Goal: Transaction & Acquisition: Book appointment/travel/reservation

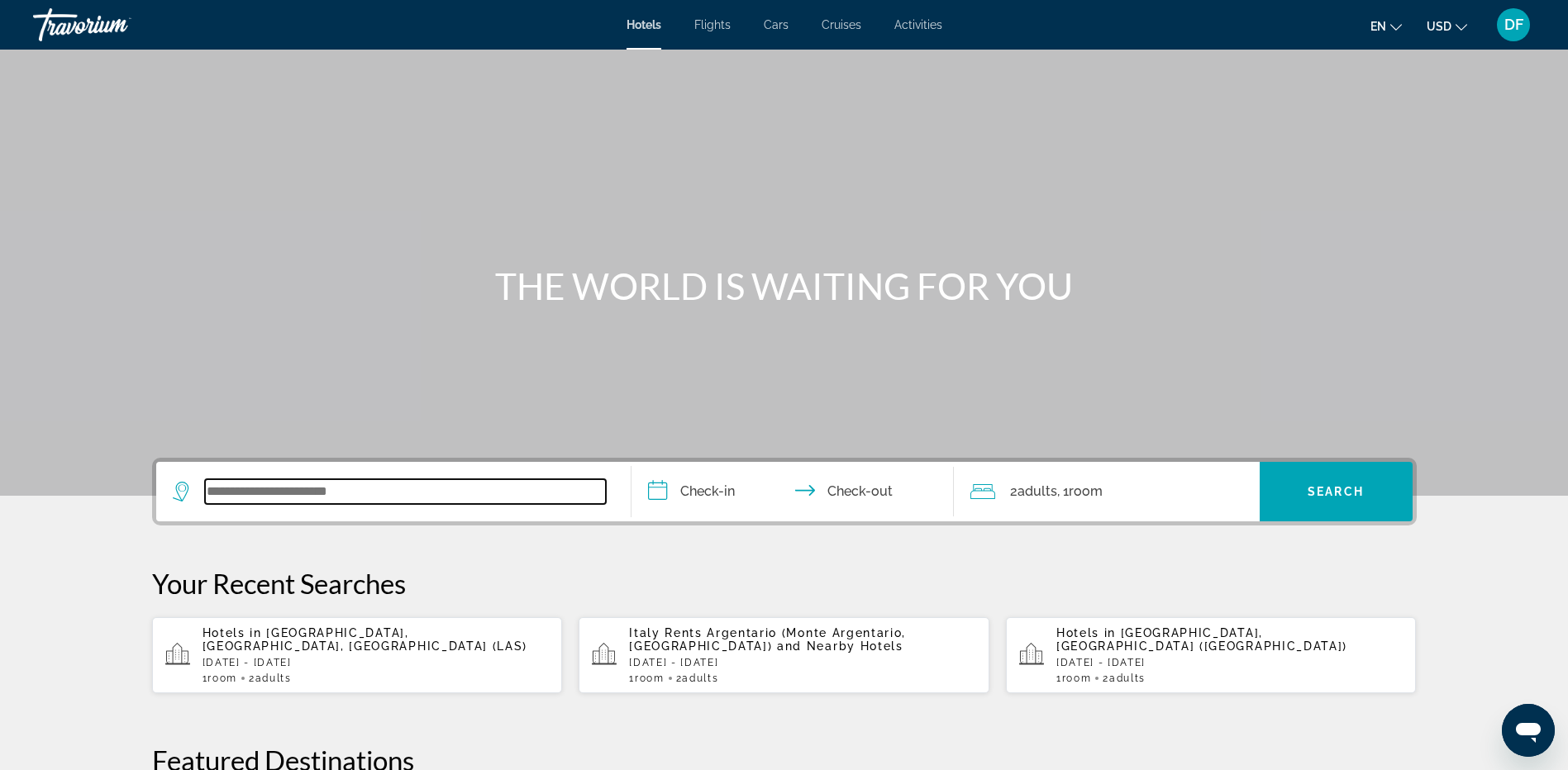
click at [280, 494] on input "Search widget" at bounding box center [406, 491] width 401 height 25
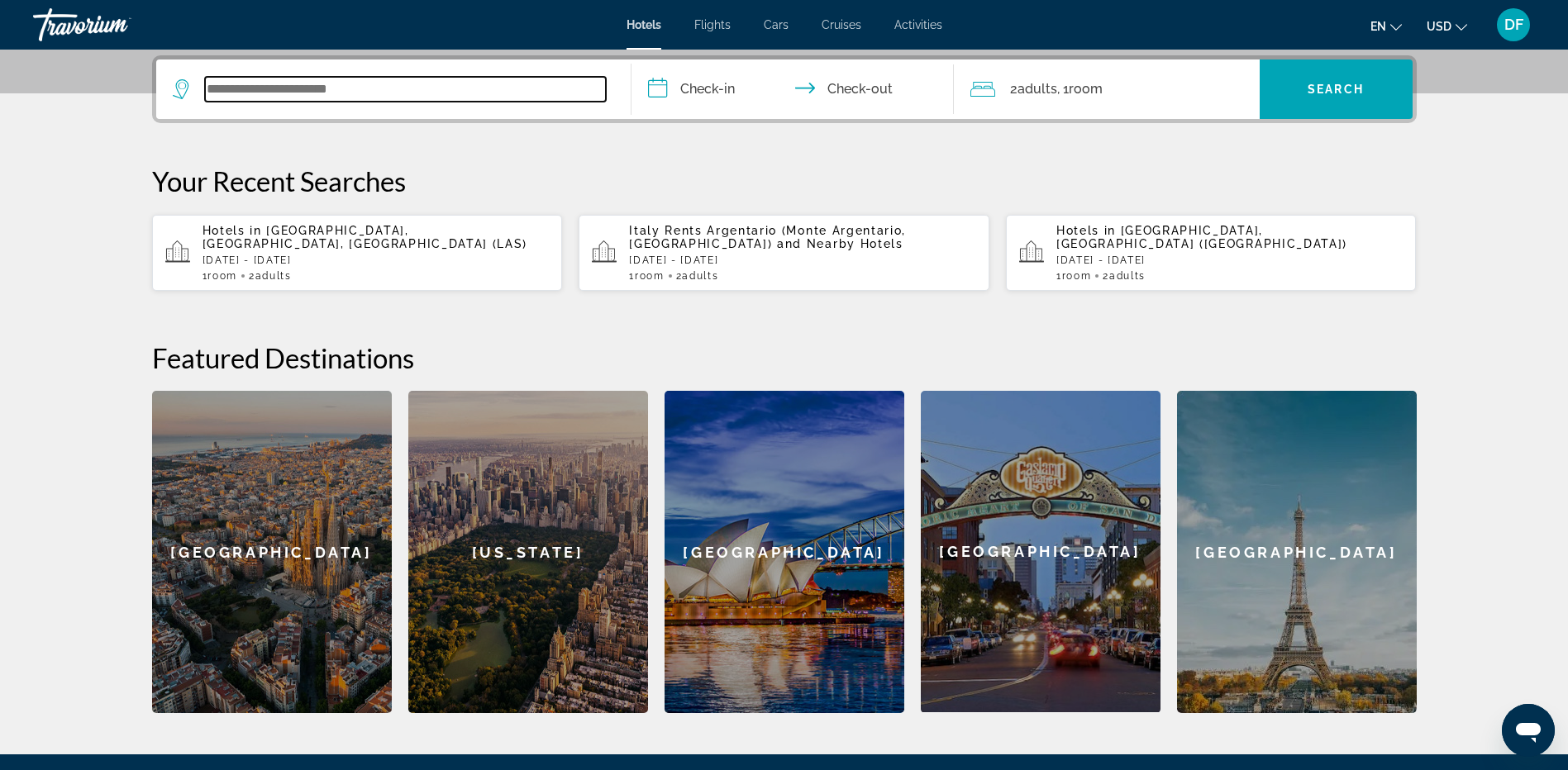
scroll to position [404, 0]
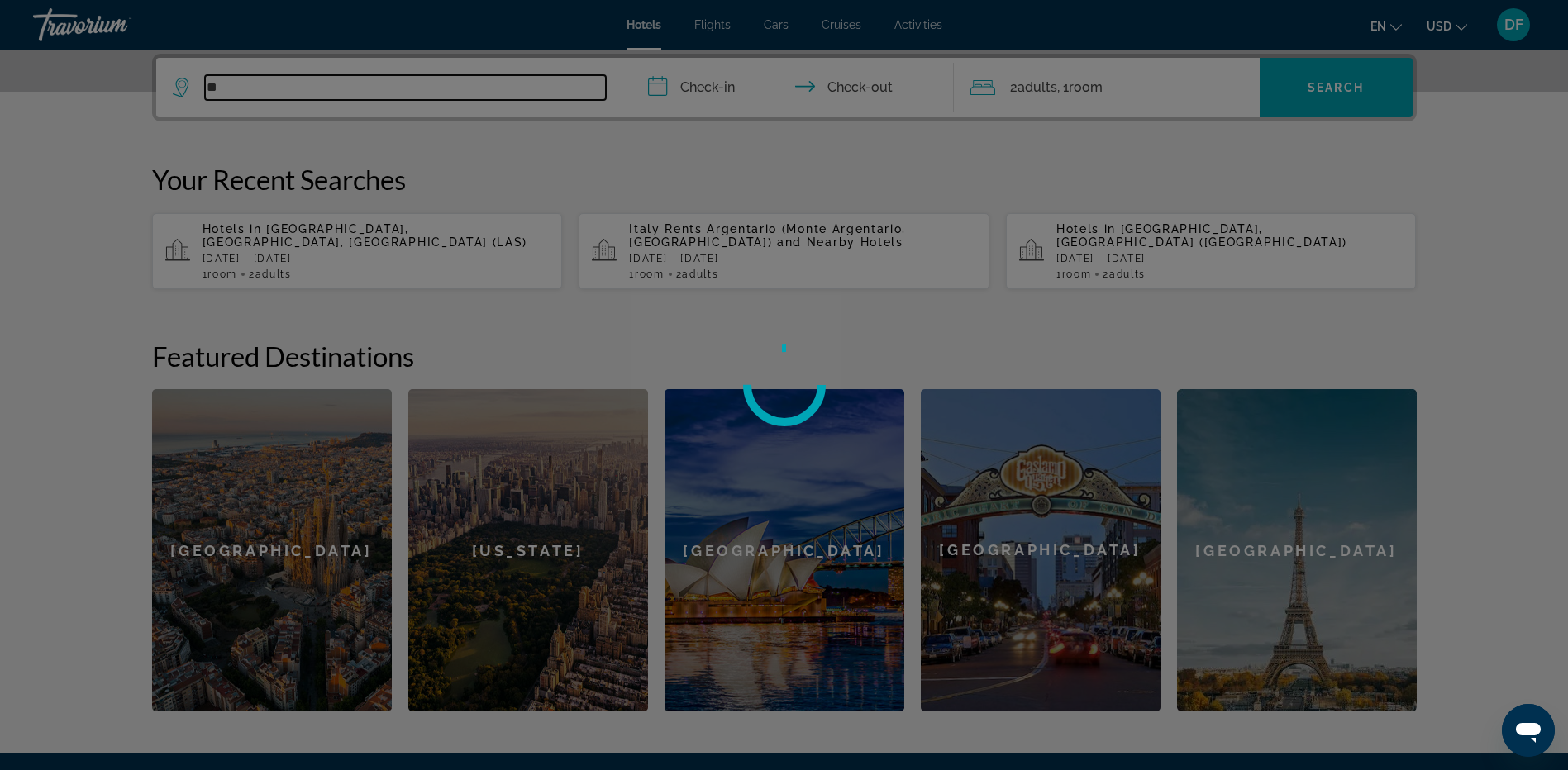
type input "*"
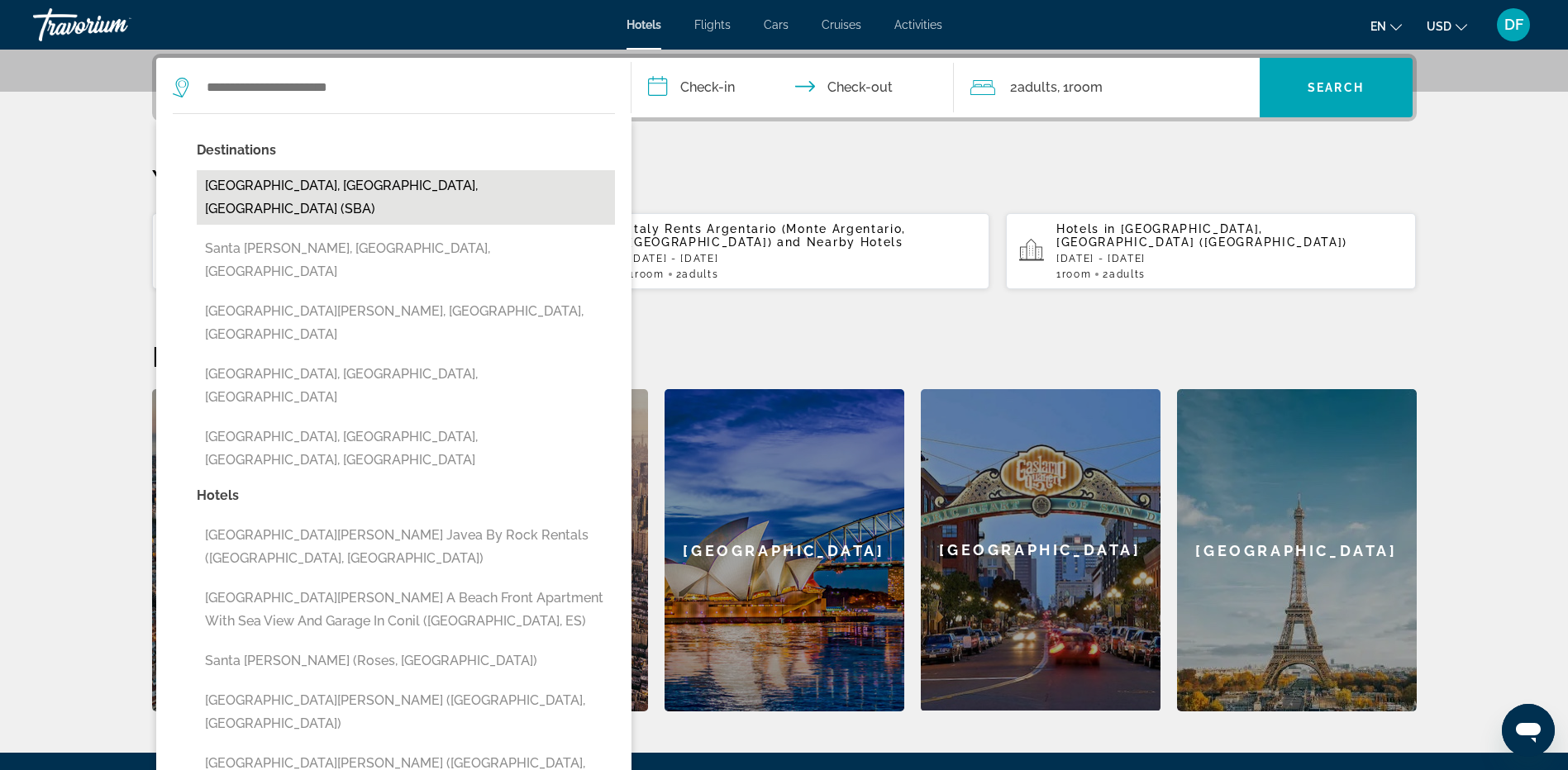
click at [285, 188] on button "[GEOGRAPHIC_DATA], [GEOGRAPHIC_DATA], [GEOGRAPHIC_DATA] (SBA)" at bounding box center [405, 196] width 418 height 54
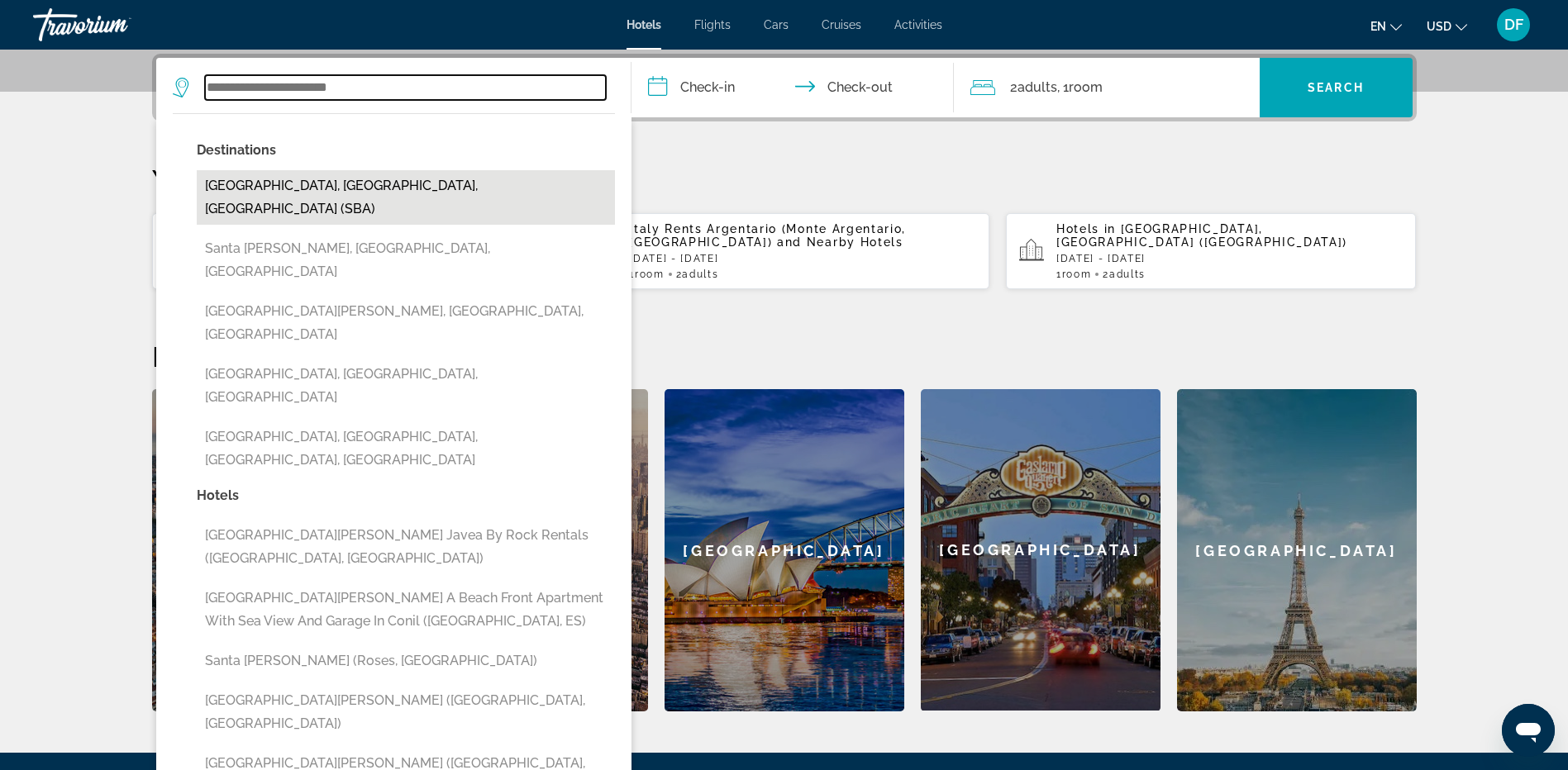
type input "**********"
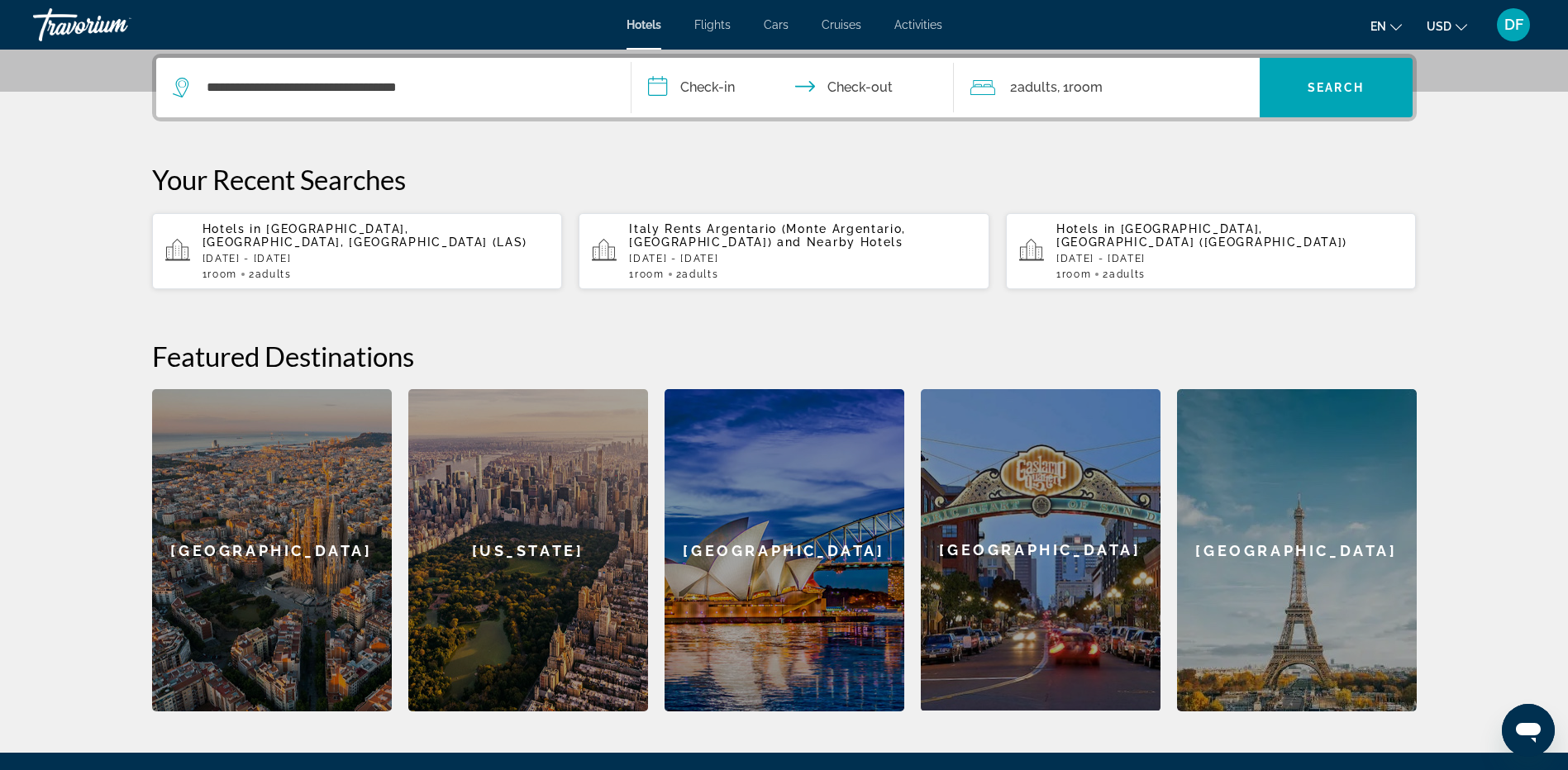
click at [718, 86] on input "**********" at bounding box center [795, 90] width 329 height 64
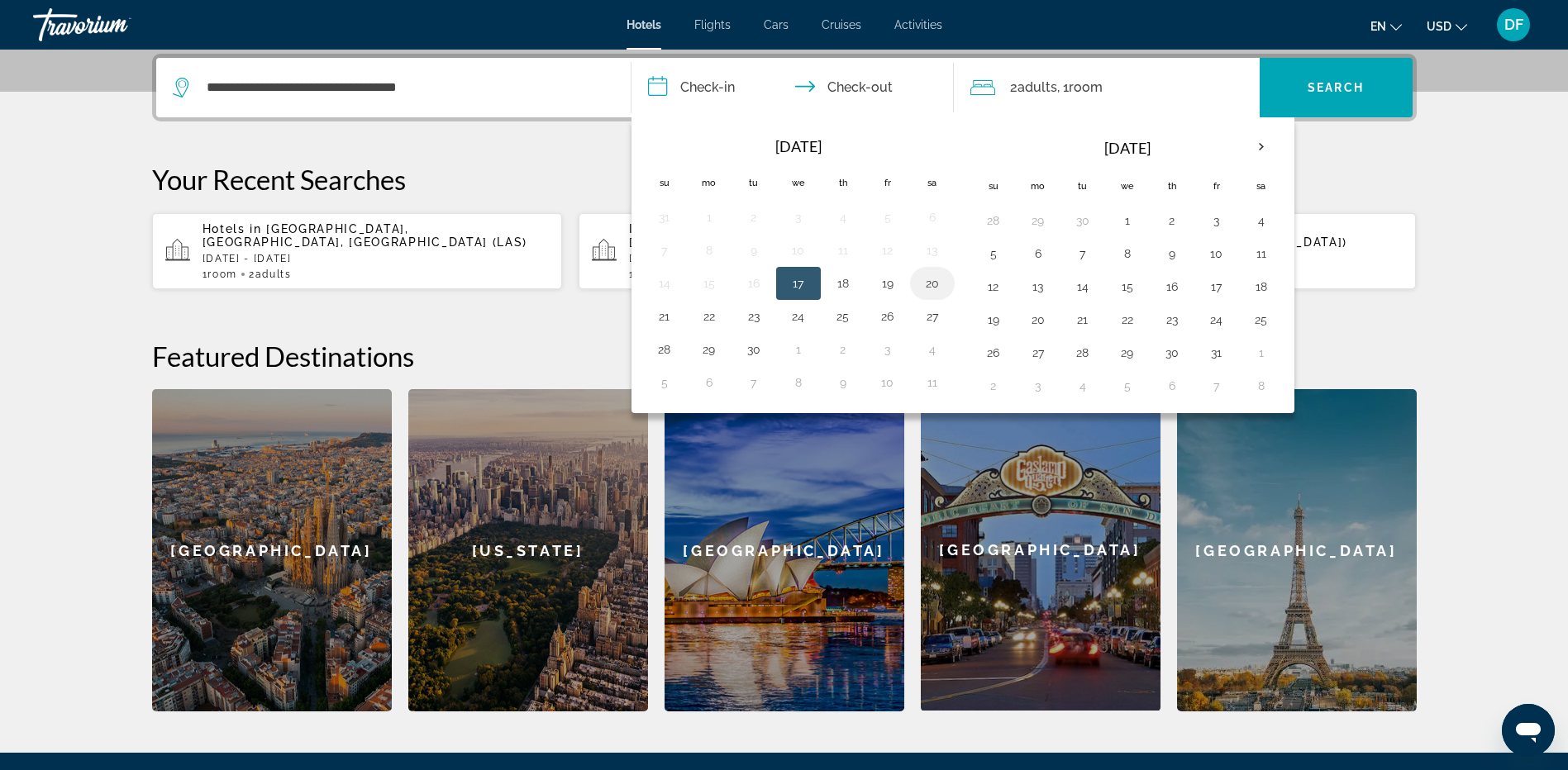
click at [934, 286] on button "20" at bounding box center [932, 282] width 27 height 23
click at [662, 315] on button "21" at bounding box center [664, 316] width 27 height 23
type input "**********"
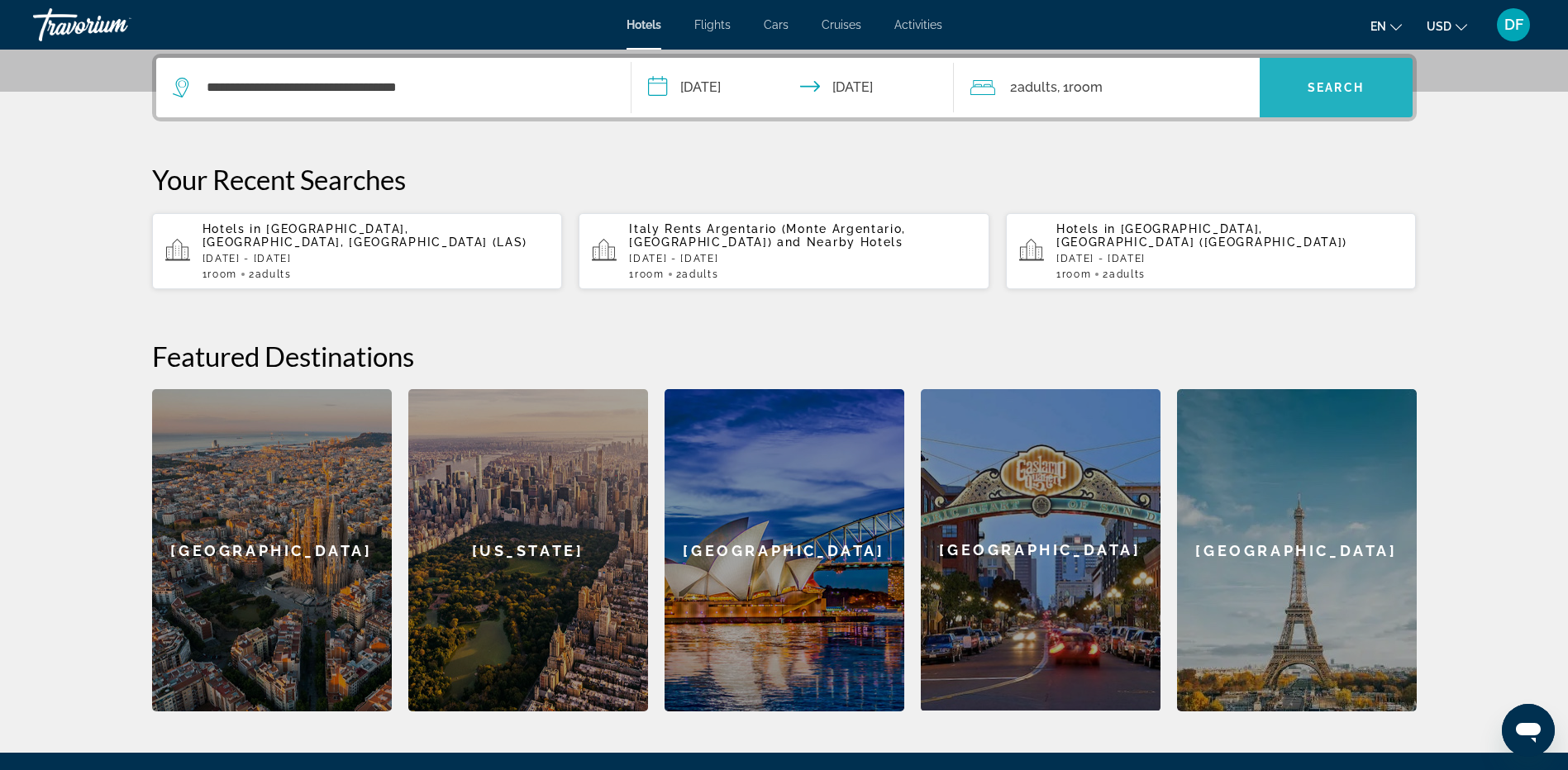
click at [1324, 82] on span "Search" at bounding box center [1335, 87] width 56 height 13
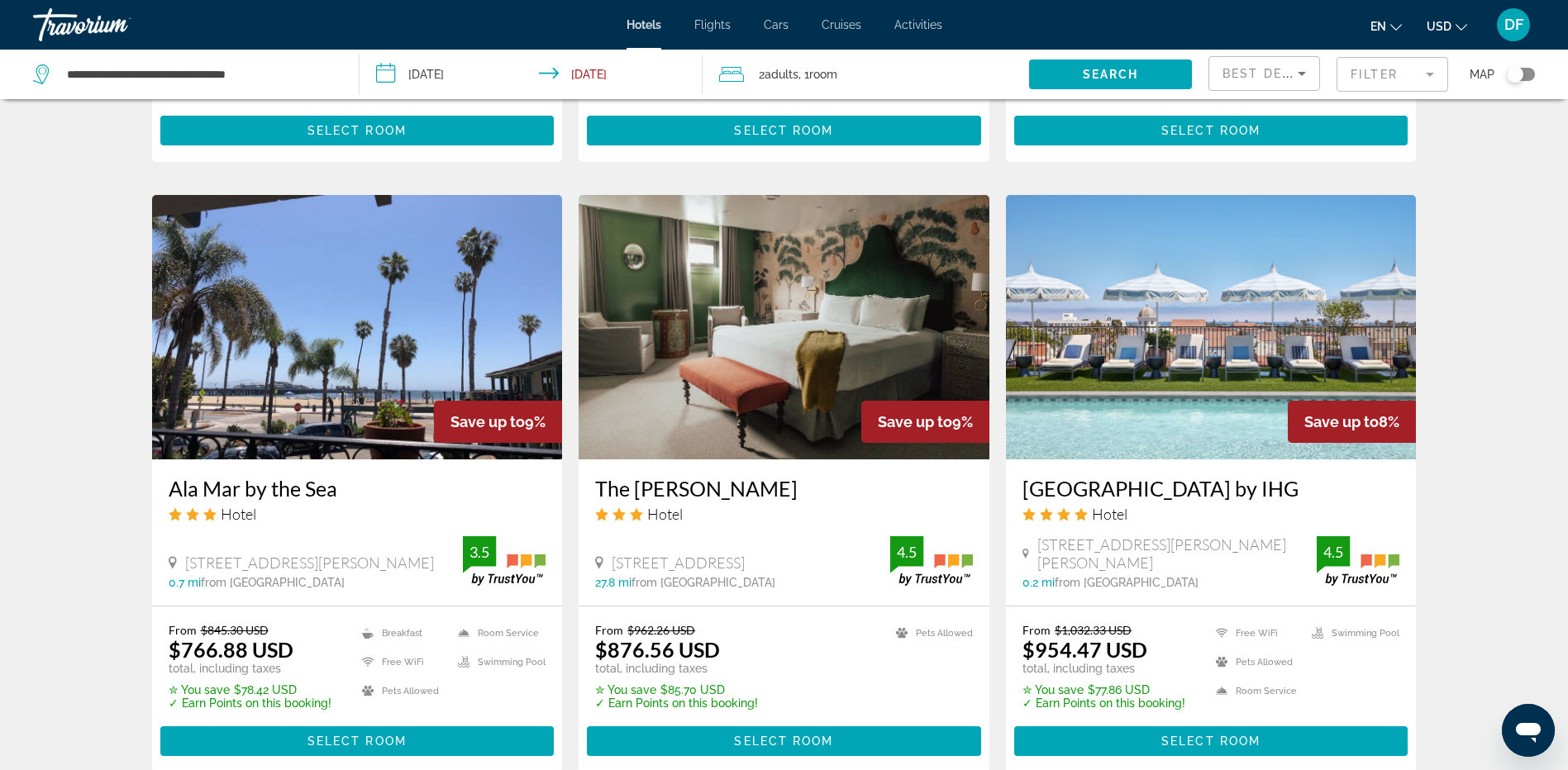
scroll to position [1157, 0]
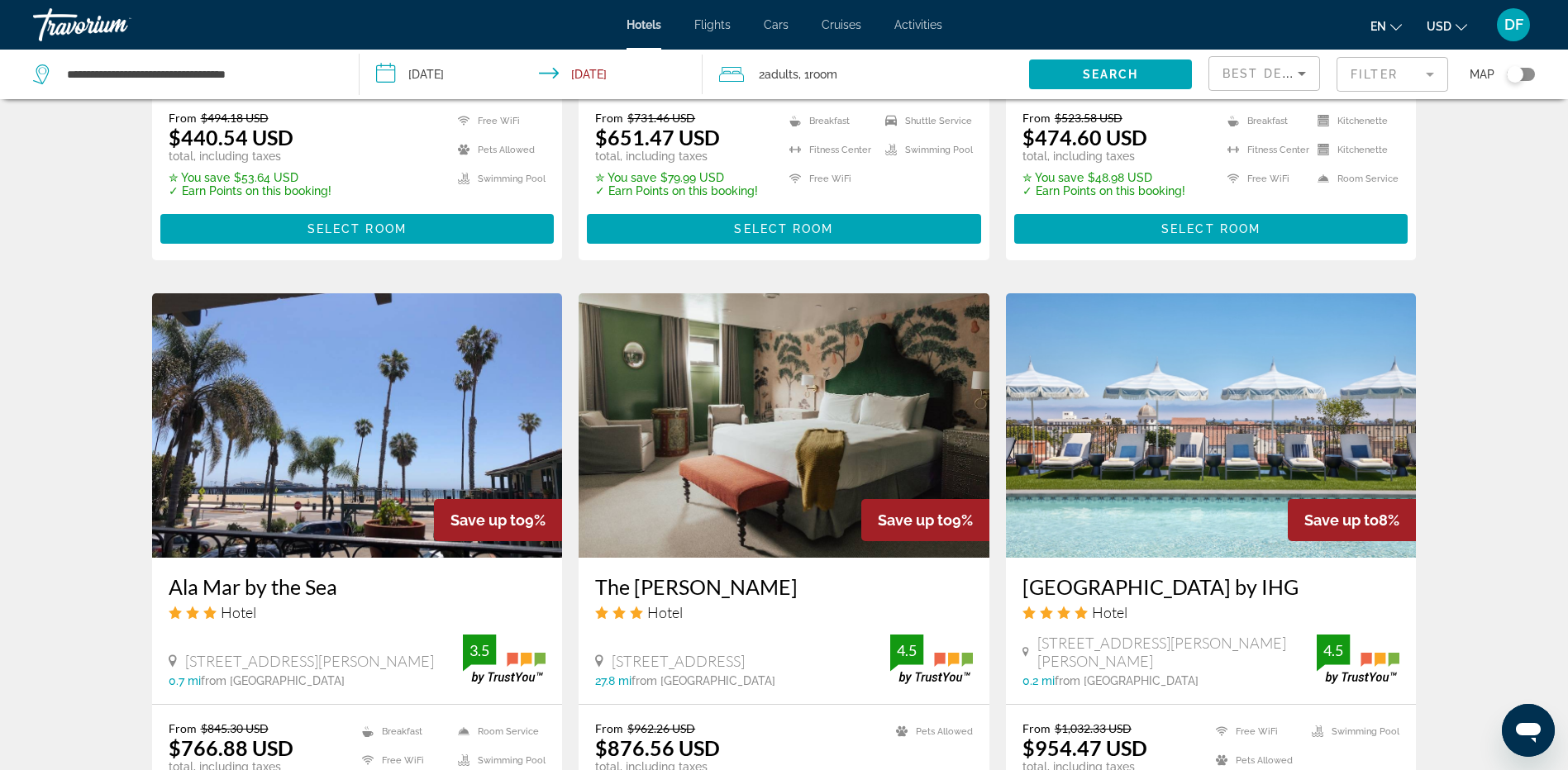
click at [387, 412] on img "Main content" at bounding box center [357, 425] width 411 height 265
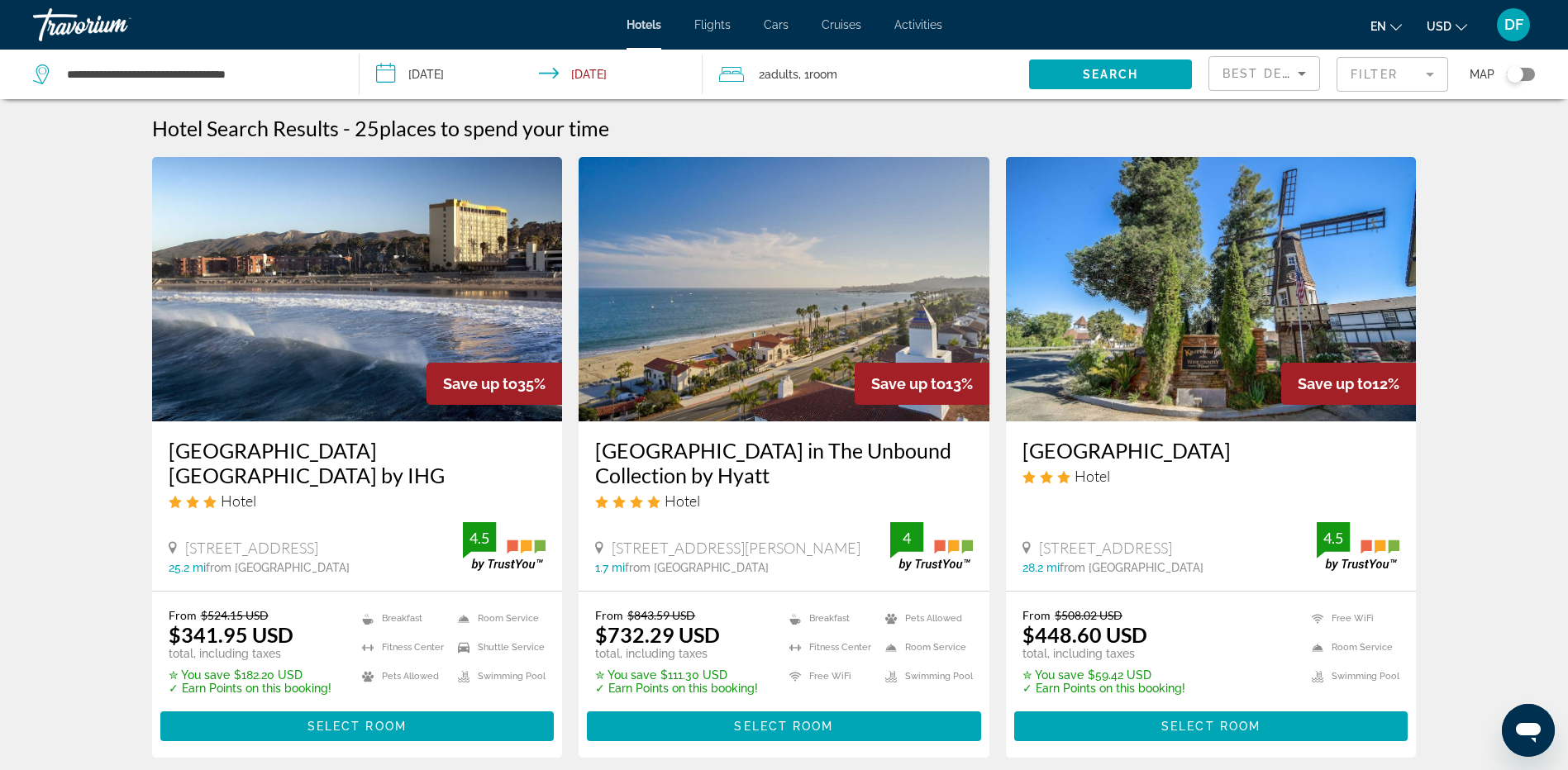
click at [369, 312] on img "Main content" at bounding box center [357, 289] width 411 height 265
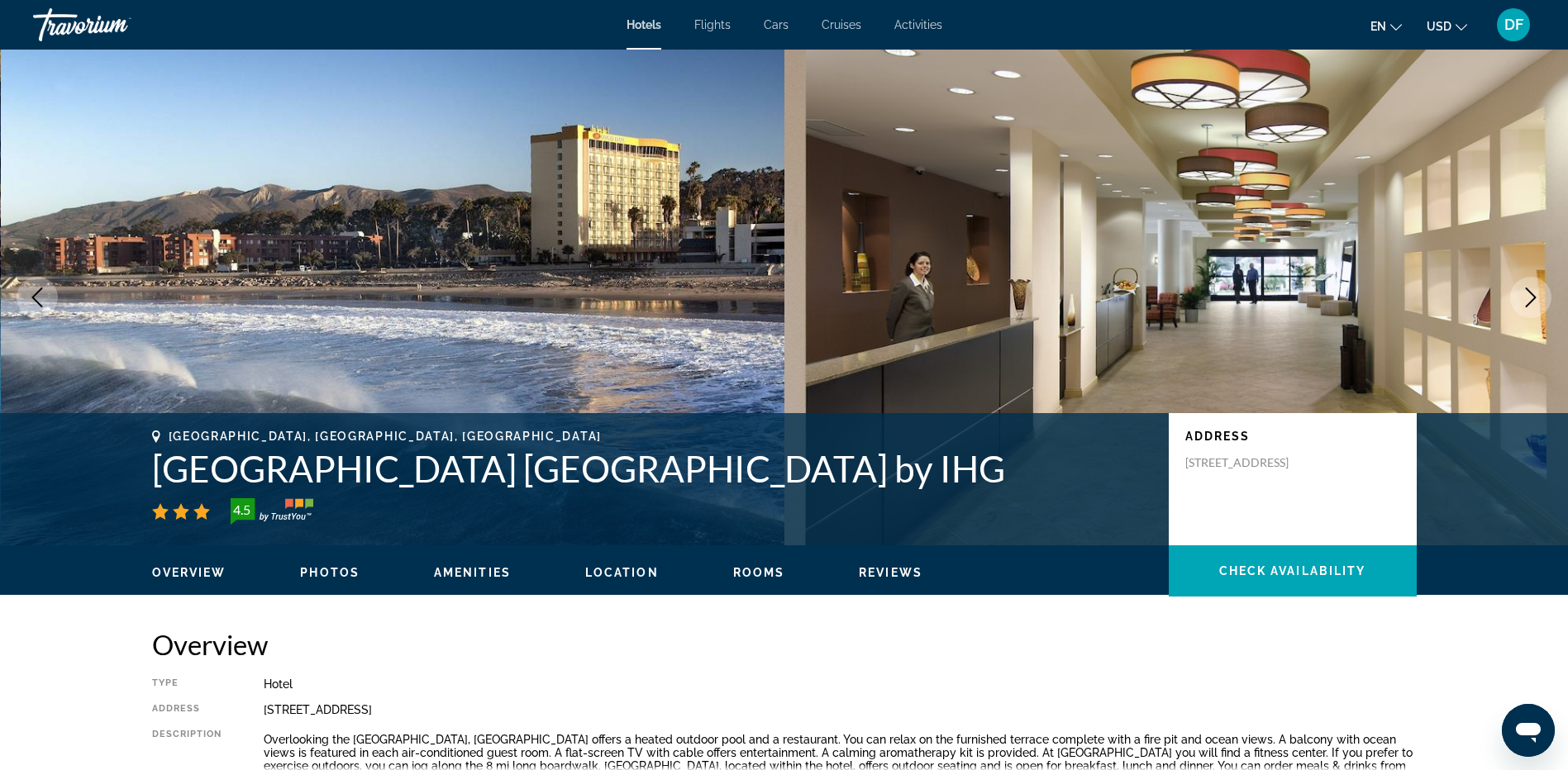
click at [646, 175] on img "Main content" at bounding box center [393, 297] width 784 height 496
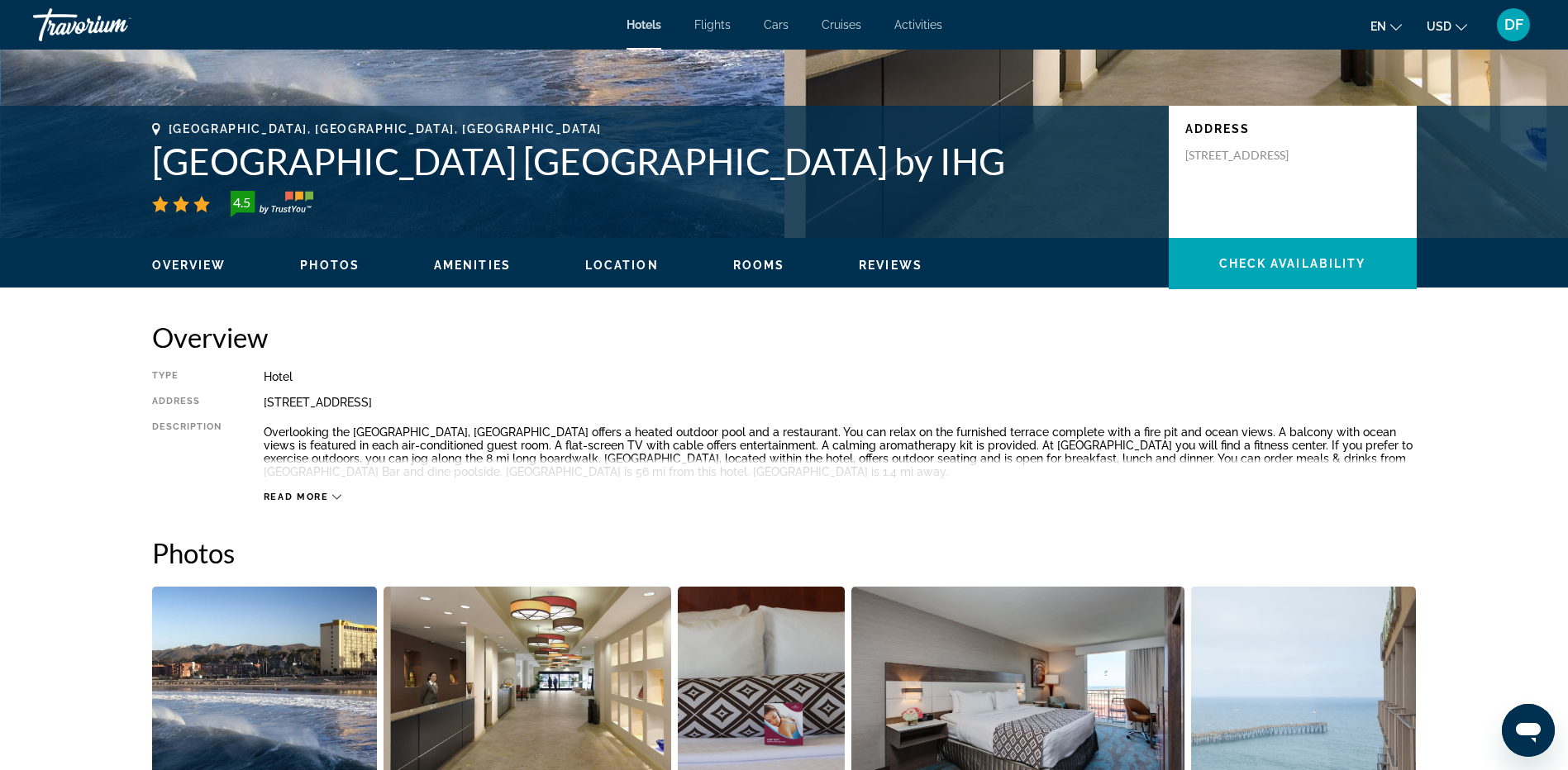
scroll to position [331, 0]
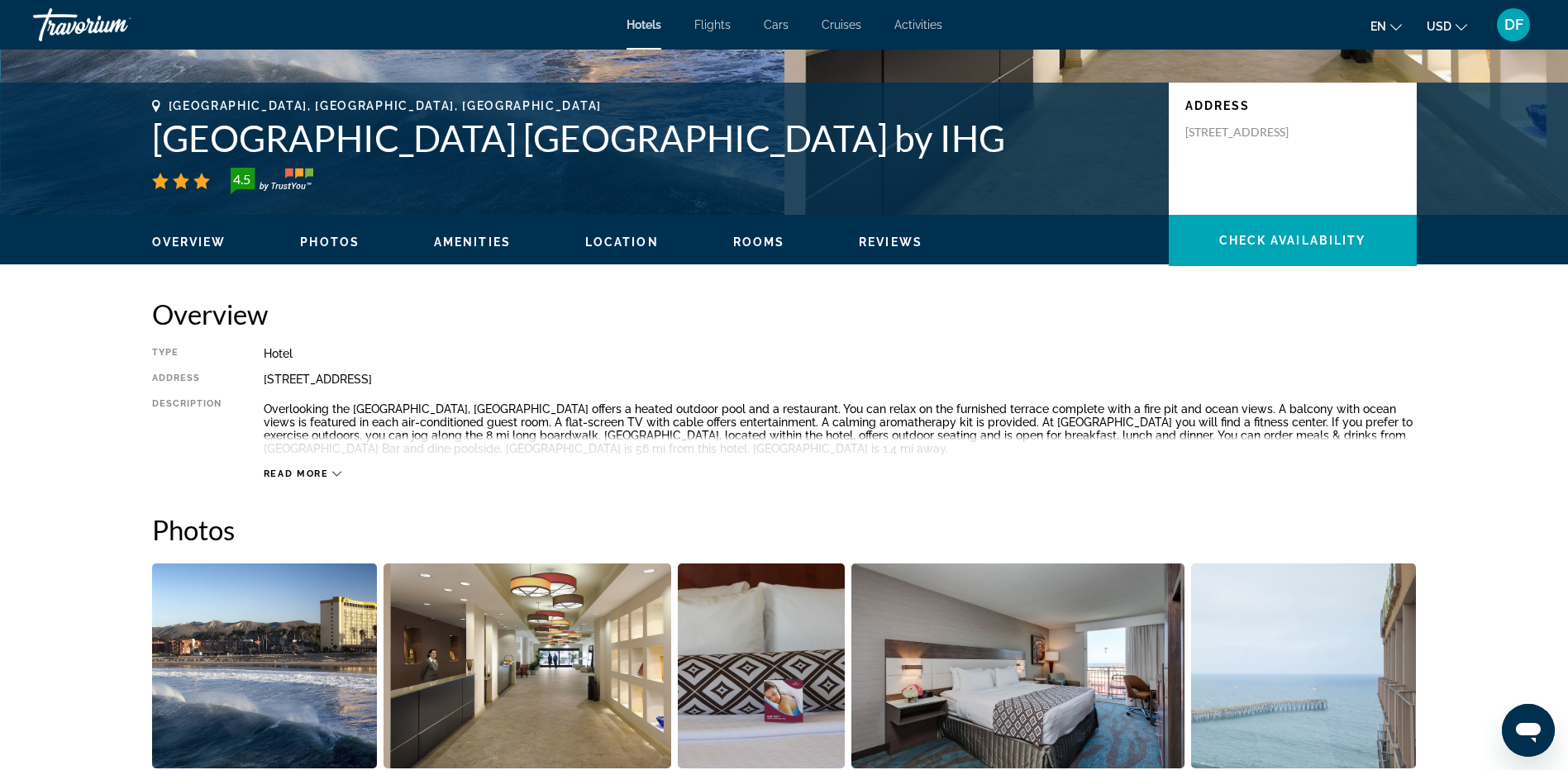
click at [337, 474] on icon "Main content" at bounding box center [336, 473] width 9 height 9
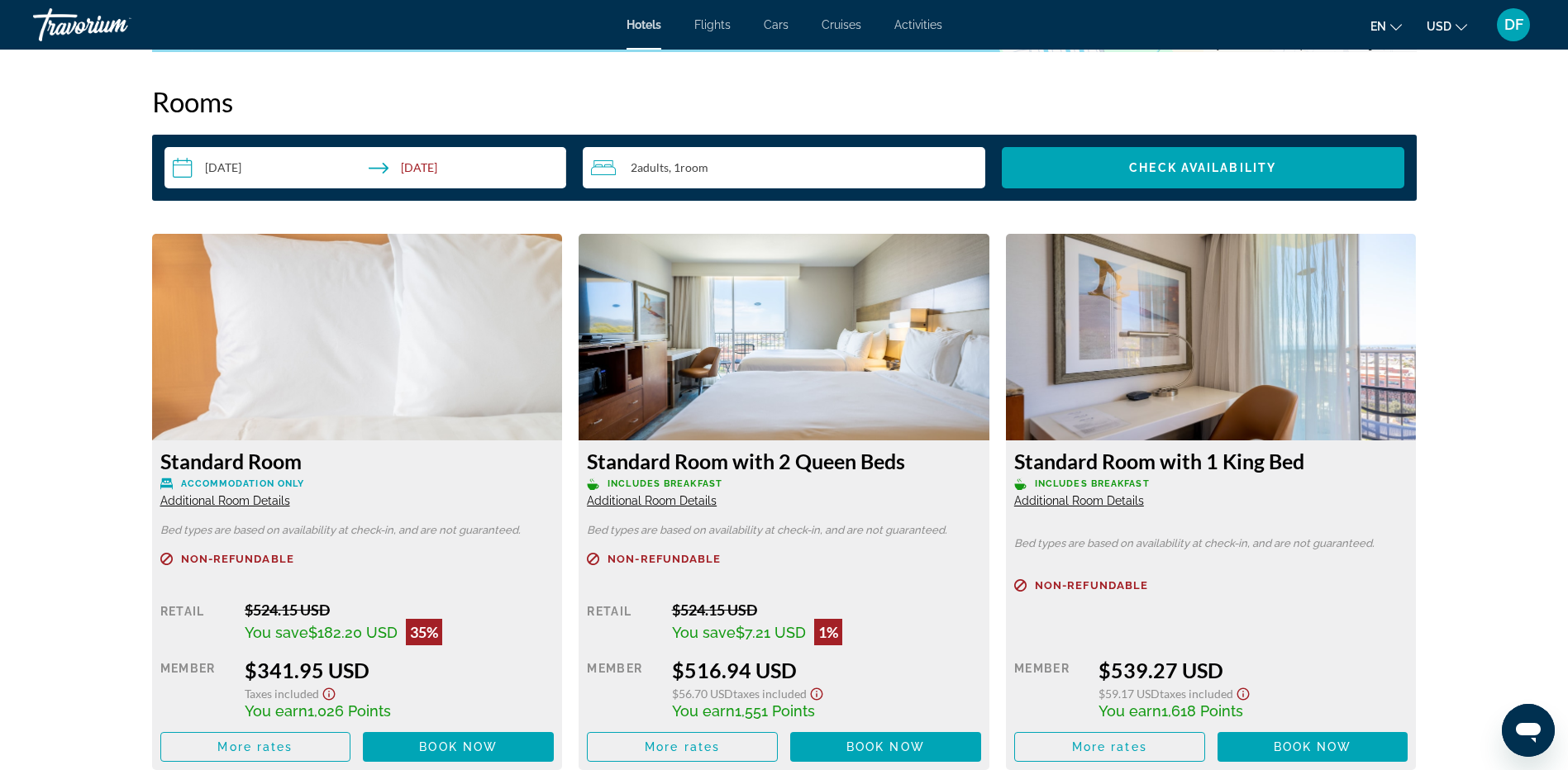
scroll to position [1900, 0]
